Goal: Transaction & Acquisition: Purchase product/service

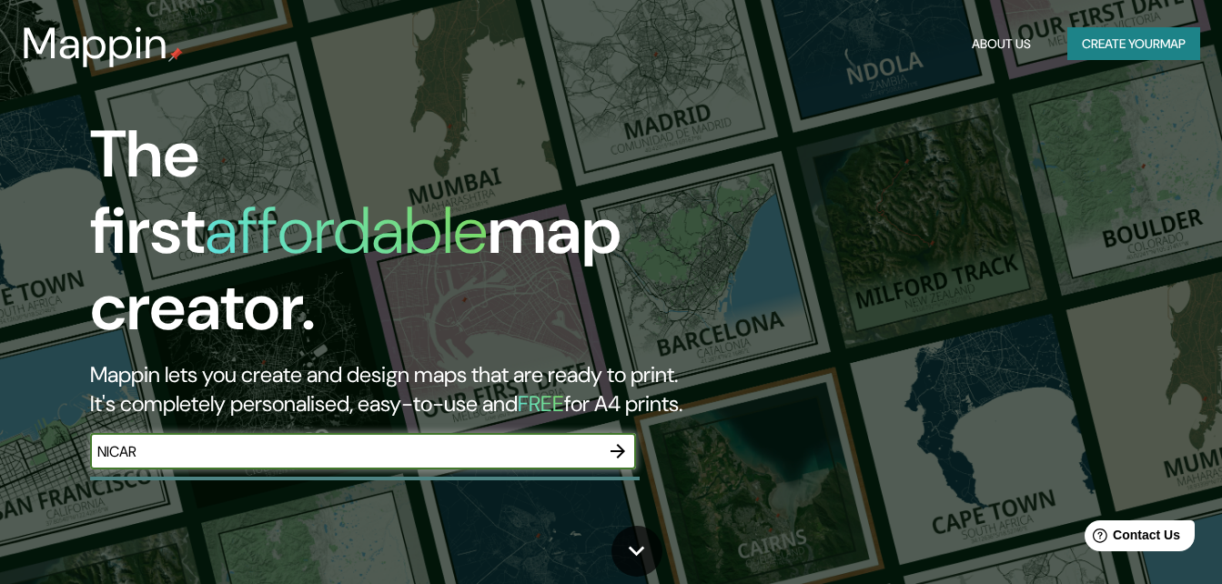
type input "[GEOGRAPHIC_DATA]"
click at [620, 440] on icon "button" at bounding box center [618, 451] width 22 height 22
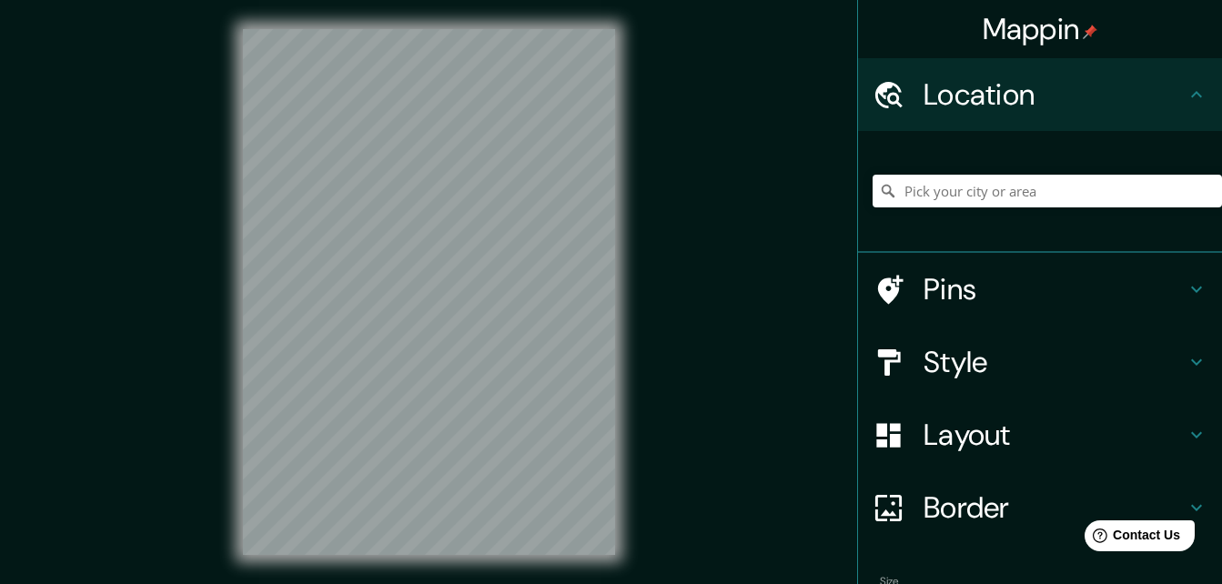
click at [620, 434] on div at bounding box center [429, 292] width 430 height 584
drag, startPoint x: 620, startPoint y: 434, endPoint x: 746, endPoint y: 470, distance: 131.4
click at [746, 470] on div "Mappin Location Pins Style Layout Border Choose a border. Hint : you can make l…" at bounding box center [611, 306] width 1222 height 613
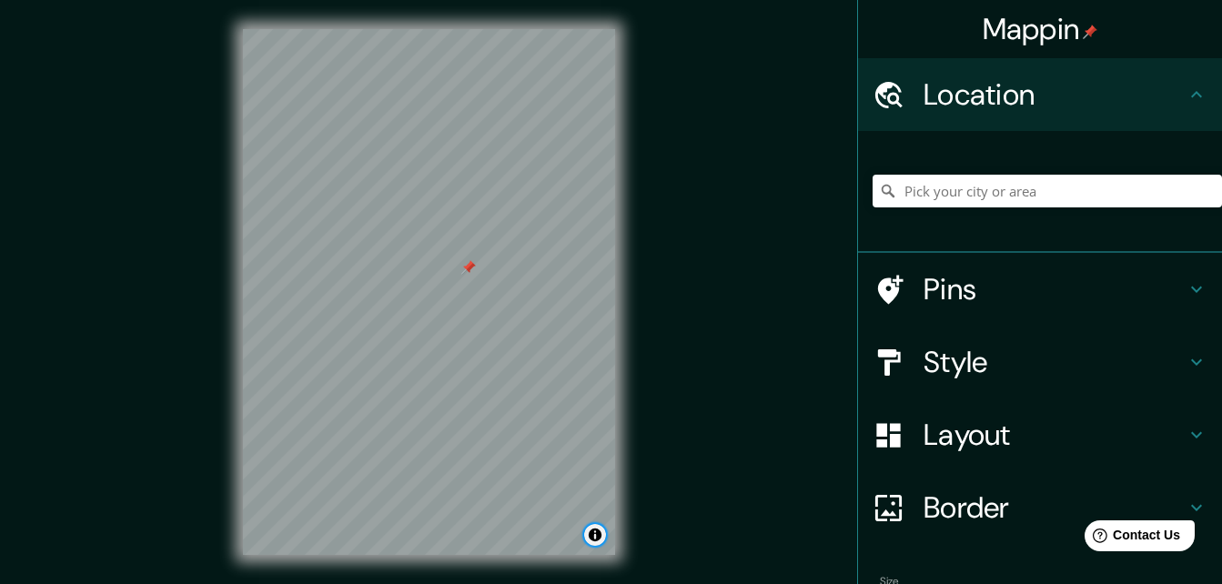
click at [593, 543] on button "Toggle attribution" at bounding box center [595, 535] width 22 height 22
drag, startPoint x: 593, startPoint y: 543, endPoint x: 600, endPoint y: 530, distance: 15.1
click at [600, 530] on button "Toggle attribution" at bounding box center [595, 535] width 22 height 22
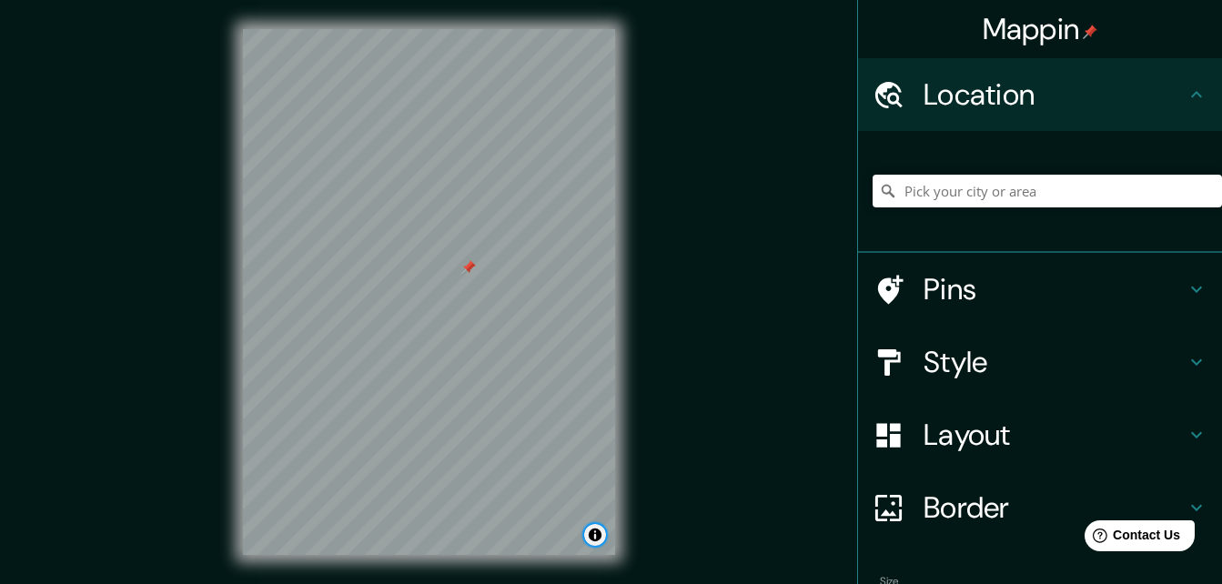
click at [600, 530] on button "Toggle attribution" at bounding box center [595, 535] width 22 height 22
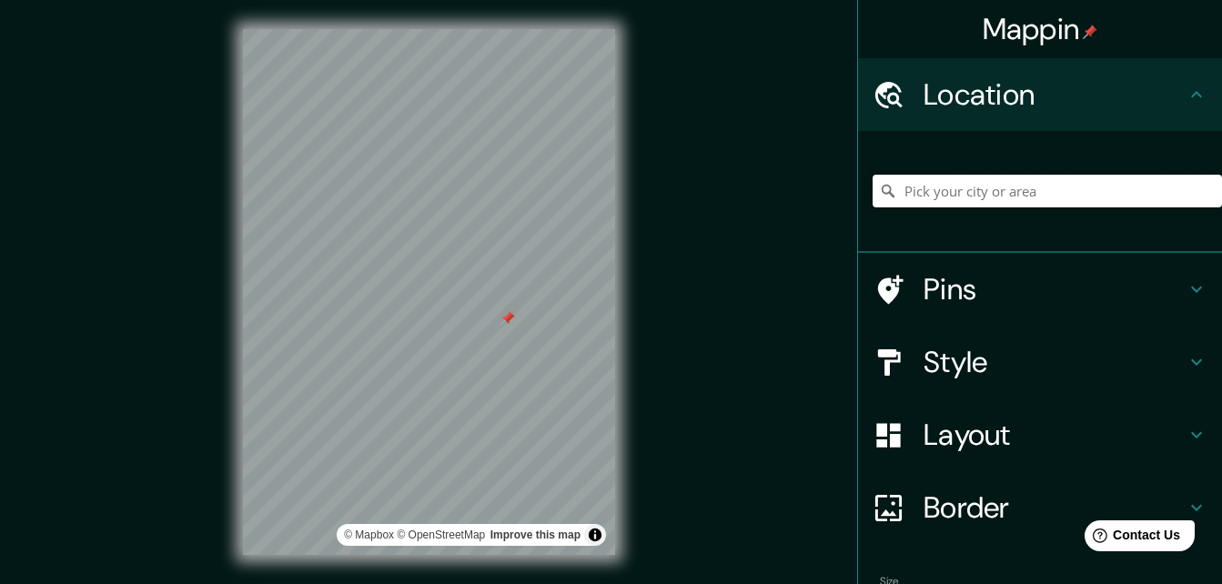
click at [923, 178] on input "Pick your city or area" at bounding box center [1047, 191] width 349 height 33
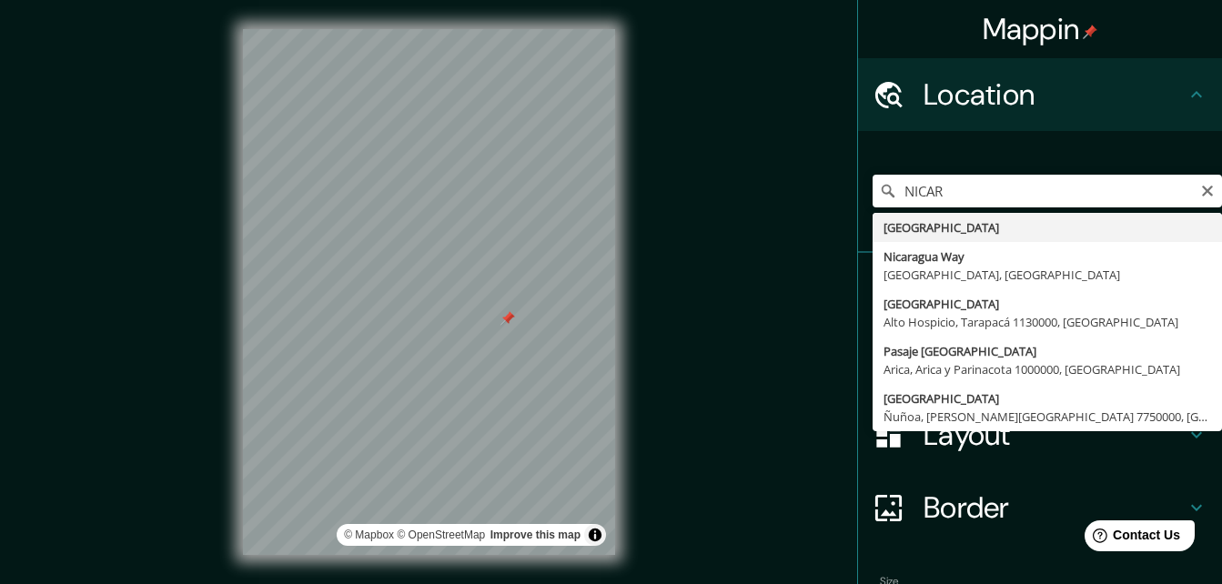
type input "[GEOGRAPHIC_DATA]"
